Goal: Task Accomplishment & Management: Manage account settings

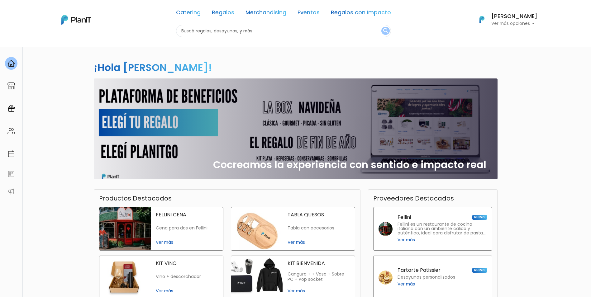
click at [528, 24] on p "Ver más opciones" at bounding box center [514, 23] width 46 height 4
click at [503, 39] on span "Mis Compras" at bounding box center [503, 36] width 32 height 7
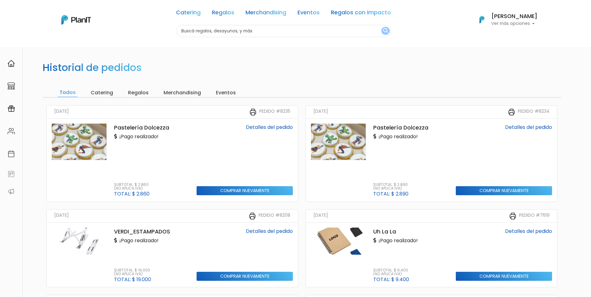
click at [98, 93] on input "Catering" at bounding box center [102, 92] width 26 height 9
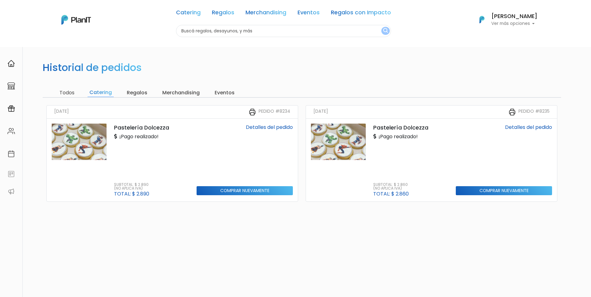
click at [140, 93] on input "Regalos" at bounding box center [137, 92] width 24 height 9
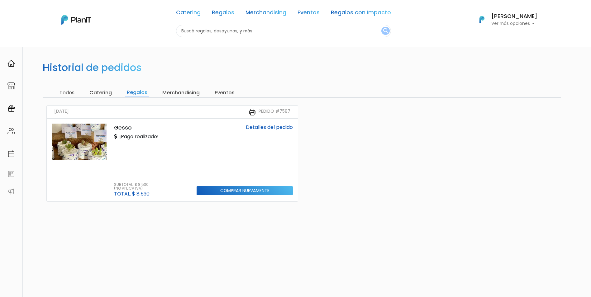
click at [173, 91] on input "Merchandising" at bounding box center [180, 92] width 41 height 9
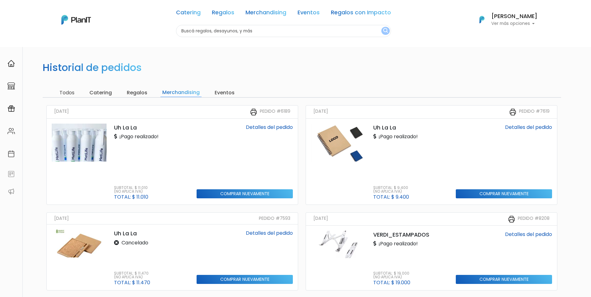
click at [528, 21] on p "Ver más opciones" at bounding box center [514, 23] width 46 height 4
click at [498, 50] on span "Mi Lista" at bounding box center [495, 49] width 17 height 7
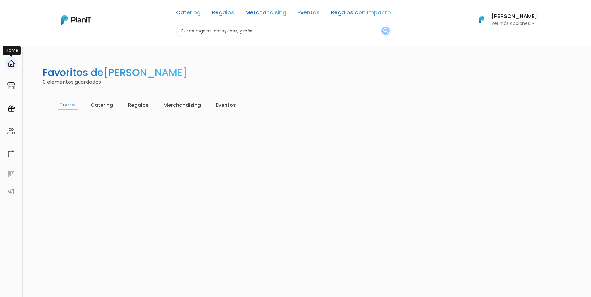
click at [9, 63] on img at bounding box center [10, 63] width 7 height 7
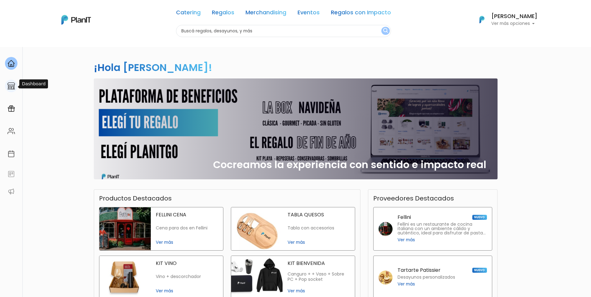
click at [11, 89] on img at bounding box center [10, 85] width 7 height 7
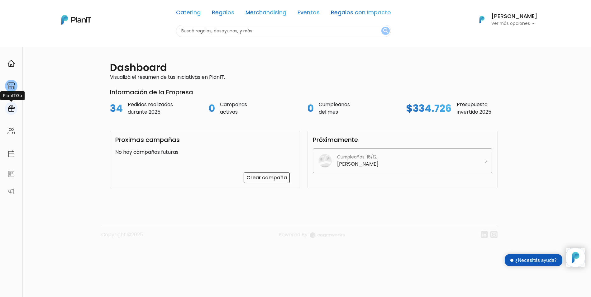
click at [9, 109] on img at bounding box center [10, 108] width 7 height 7
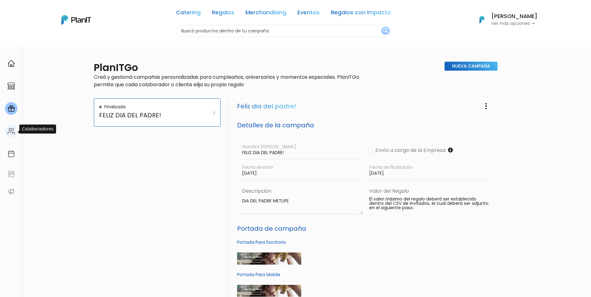
click at [9, 130] on img at bounding box center [10, 130] width 7 height 7
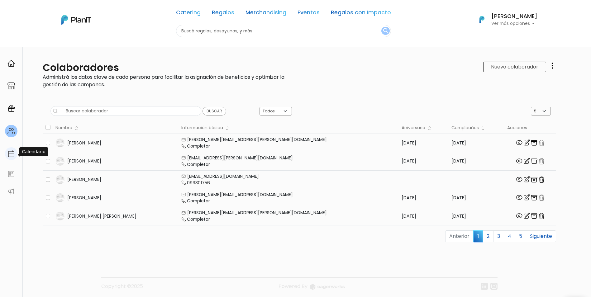
click at [14, 153] on img at bounding box center [10, 153] width 7 height 7
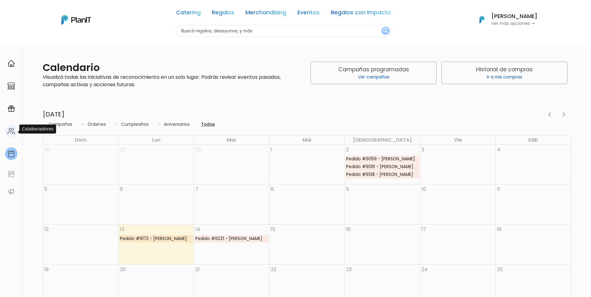
click at [10, 132] on img at bounding box center [10, 130] width 7 height 7
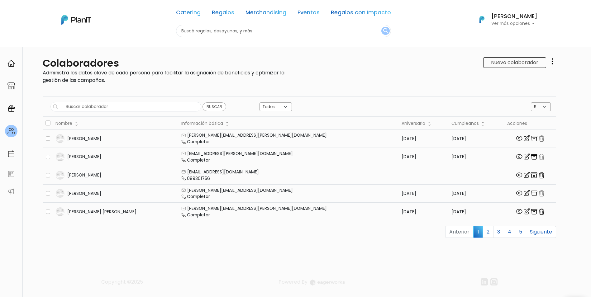
scroll to position [31, 0]
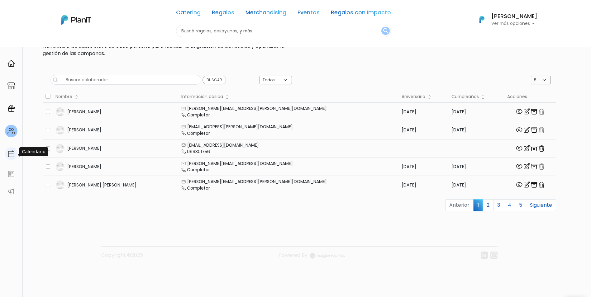
click at [11, 157] on img at bounding box center [10, 153] width 7 height 7
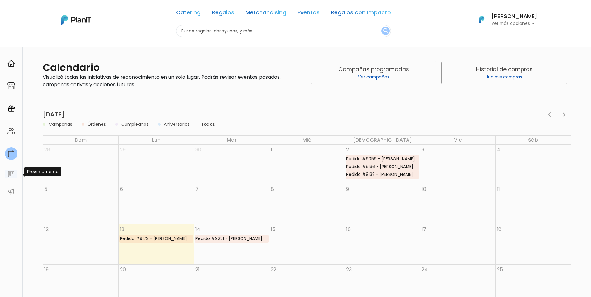
click at [9, 174] on img at bounding box center [10, 173] width 7 height 7
click at [9, 192] on img at bounding box center [10, 191] width 7 height 7
click at [526, 19] on h6 "[PERSON_NAME]" at bounding box center [514, 17] width 46 height 6
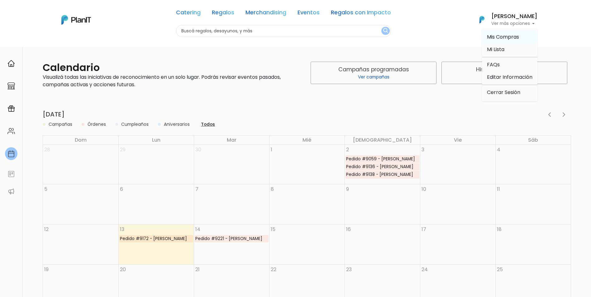
click at [498, 36] on span "Mis Compras" at bounding box center [503, 36] width 32 height 7
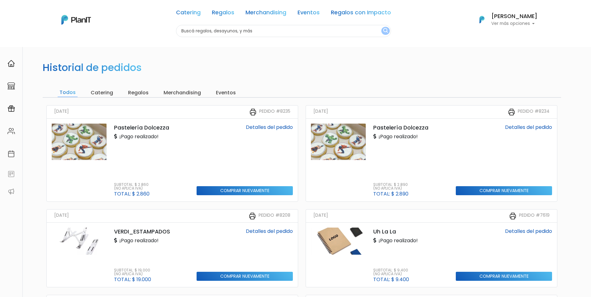
click at [573, 156] on div "Historial de pedidos Todos Catering Regalos Merchandising Eventos 28/02/2025 Pe…" at bounding box center [295, 296] width 591 height 499
click at [7, 64] on div at bounding box center [11, 63] width 12 height 13
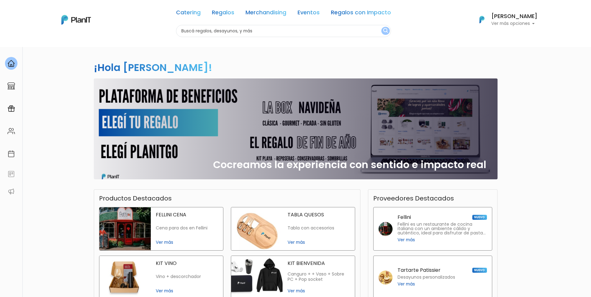
click at [75, 19] on img at bounding box center [76, 20] width 30 height 10
click at [535, 21] on div "Jeanette Serra Ver más opciones" at bounding box center [514, 20] width 46 height 12
click at [512, 36] on span "Mis Compras" at bounding box center [503, 36] width 32 height 7
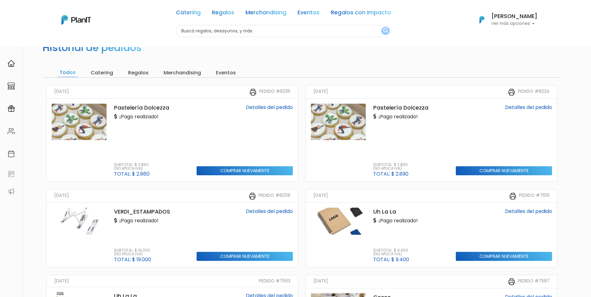
scroll to position [31, 0]
